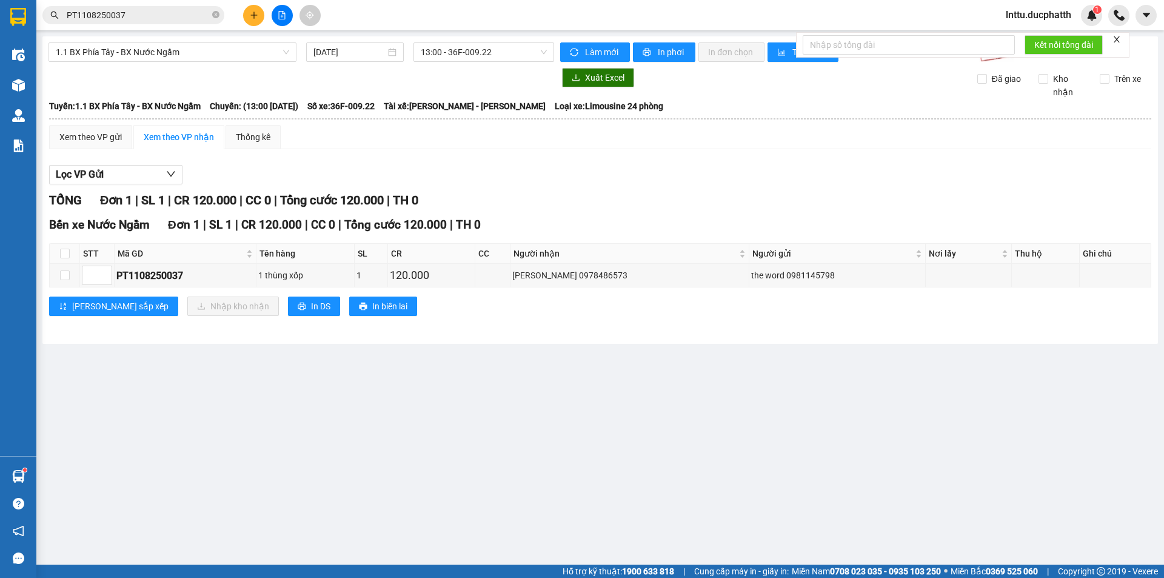
drag, startPoint x: 1121, startPoint y: 39, endPoint x: 1068, endPoint y: 30, distance: 54.1
click at [1120, 39] on icon "close" at bounding box center [1116, 39] width 8 height 8
click at [1052, 16] on span "lnttu.ducphatth" at bounding box center [1038, 14] width 85 height 15
click at [1035, 39] on span "Đăng xuất" at bounding box center [1042, 37] width 61 height 13
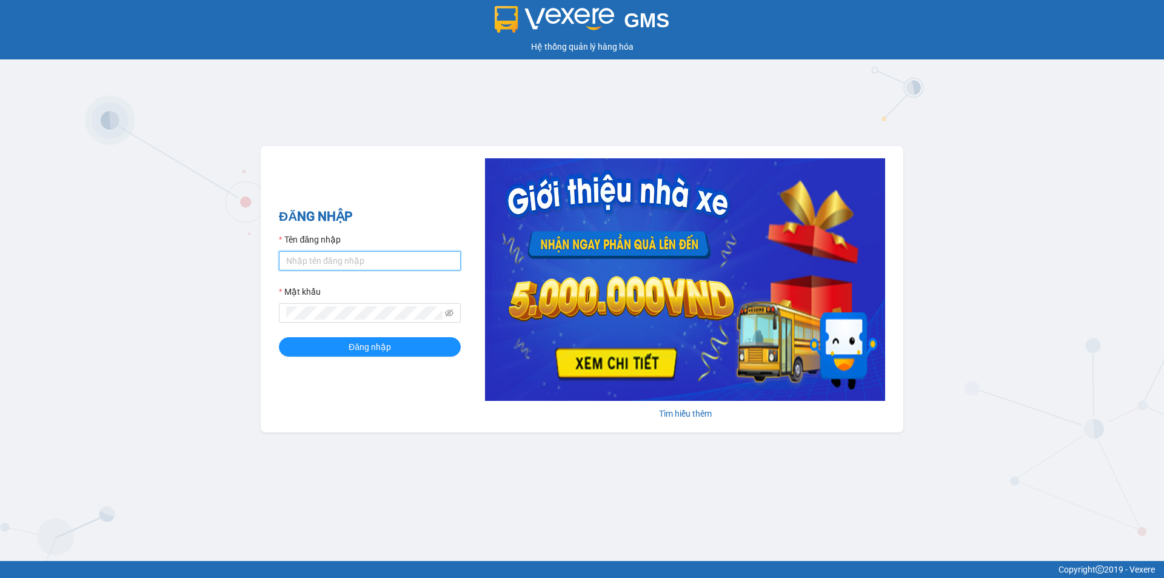
click at [373, 262] on input "Tên đăng nhập" at bounding box center [370, 260] width 182 height 19
type input "lttthao.ducphatth"
click at [279, 337] on button "Đăng nhập" at bounding box center [370, 346] width 182 height 19
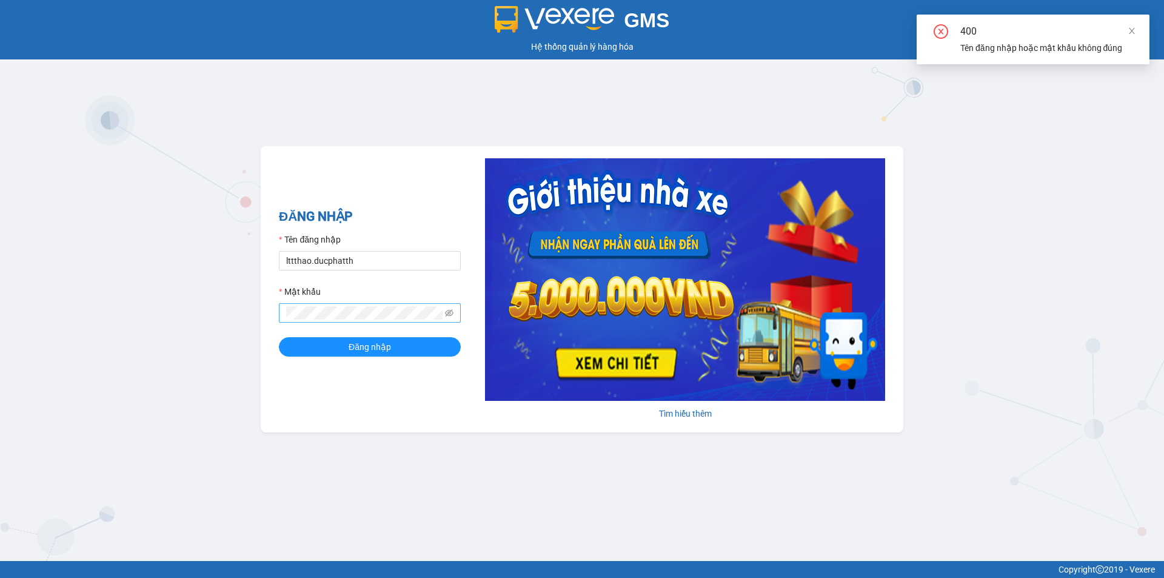
drag, startPoint x: 345, startPoint y: 321, endPoint x: 279, endPoint y: 312, distance: 66.1
click at [279, 312] on span at bounding box center [370, 312] width 182 height 19
click at [446, 313] on icon "eye-invisible" at bounding box center [449, 313] width 8 height 8
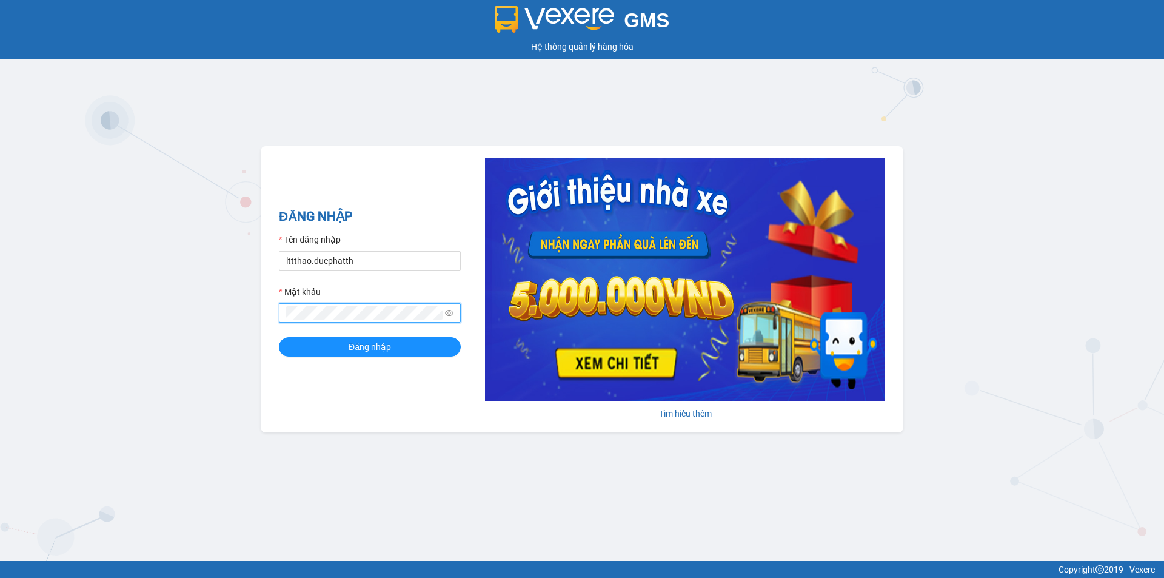
click at [446, 313] on icon "eye" at bounding box center [449, 313] width 8 height 8
click at [279, 337] on button "Đăng nhập" at bounding box center [370, 346] width 182 height 19
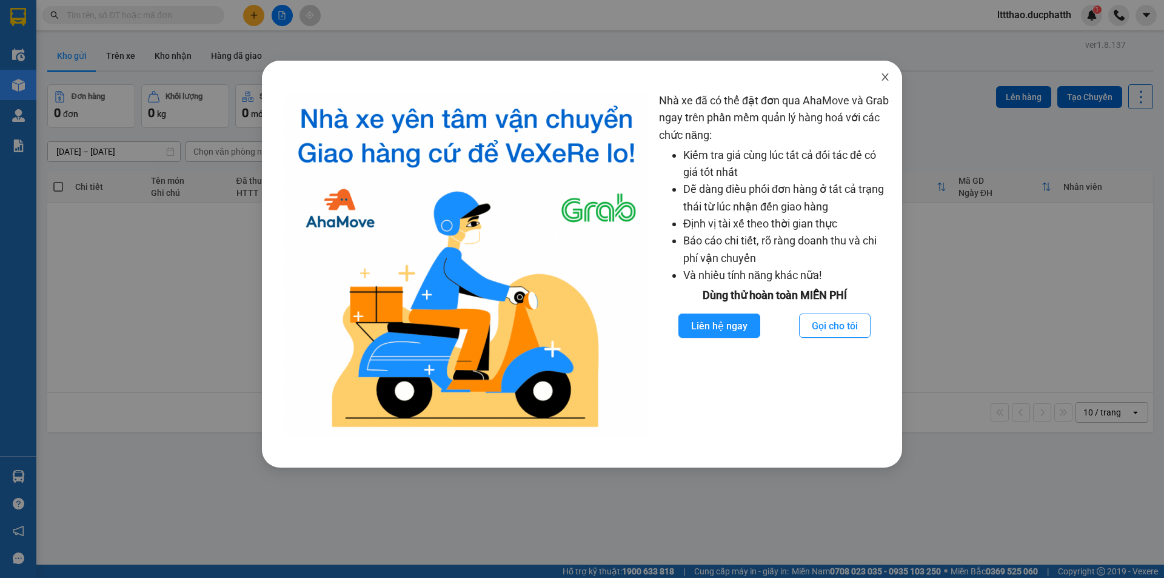
click at [886, 78] on icon "close" at bounding box center [885, 77] width 10 height 10
